Goal: Answer question/provide support

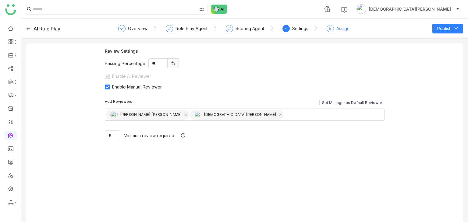
click at [338, 30] on div "Assign" at bounding box center [342, 28] width 13 height 7
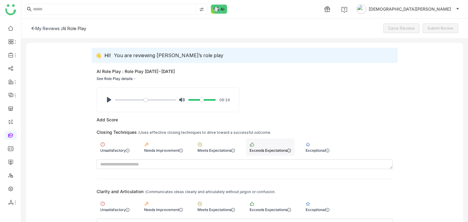
click at [285, 147] on div "Exceeds Expectations" at bounding box center [270, 147] width 49 height 17
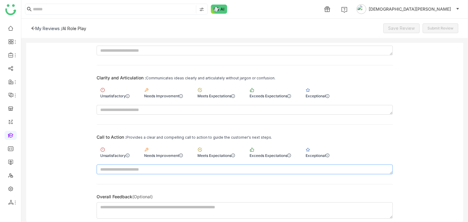
scroll to position [115, 0]
click at [263, 88] on div "Exceeds Expectations" at bounding box center [270, 91] width 49 height 17
click at [267, 153] on div "Exceeds Expectations" at bounding box center [270, 155] width 41 height 5
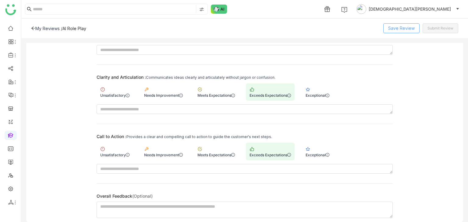
click at [394, 28] on span "Save Review" at bounding box center [401, 28] width 27 height 7
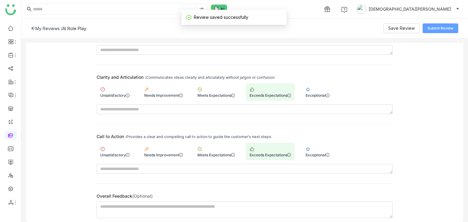
click at [448, 31] on span "Submit Review" at bounding box center [440, 29] width 26 height 6
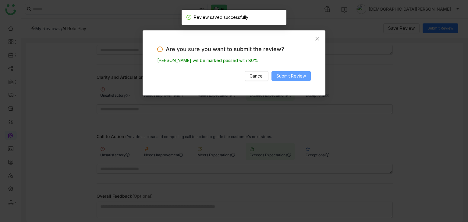
click at [286, 79] on span "Submit Review" at bounding box center [291, 76] width 30 height 7
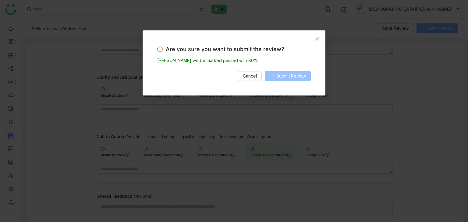
scroll to position [110, 0]
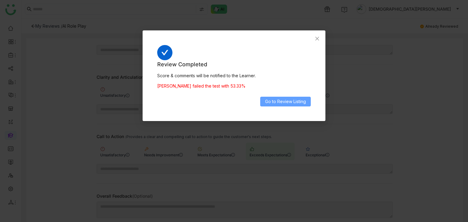
click at [284, 99] on span "Go to Review Listing" at bounding box center [285, 101] width 41 height 7
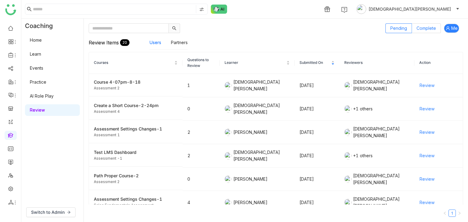
click at [418, 27] on span "Complete" at bounding box center [425, 28] width 19 height 5
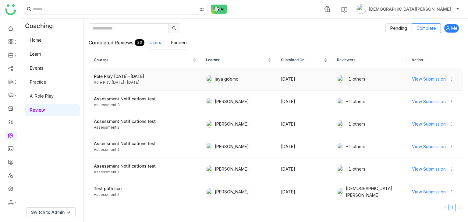
click at [420, 78] on span "View Submission" at bounding box center [429, 79] width 34 height 7
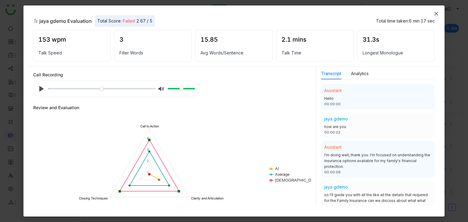
click at [430, 13] on span "Close" at bounding box center [436, 13] width 16 height 16
